Goal: Task Accomplishment & Management: Manage account settings

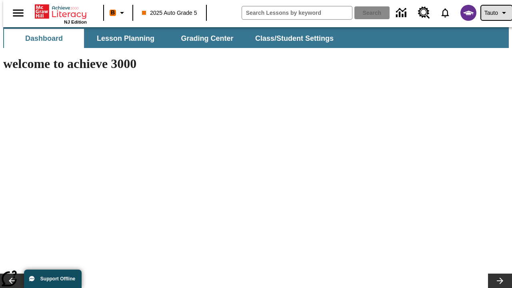
click at [492, 13] on span "Tauto" at bounding box center [491, 13] width 14 height 8
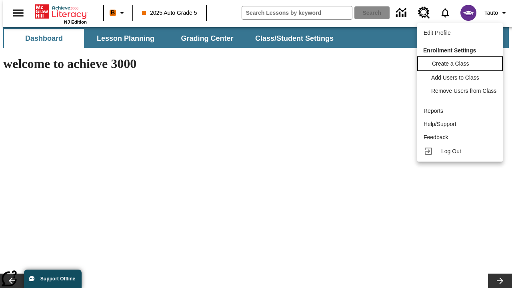
click at [461, 63] on span "Create a Class" at bounding box center [450, 63] width 37 height 6
click at [461, 78] on span "Add Users to Class" at bounding box center [456, 77] width 48 height 6
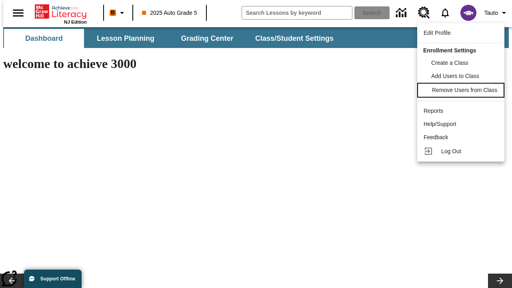
click at [461, 91] on span "Remove Users from Class" at bounding box center [464, 90] width 65 height 6
